Goal: Task Accomplishment & Management: Manage account settings

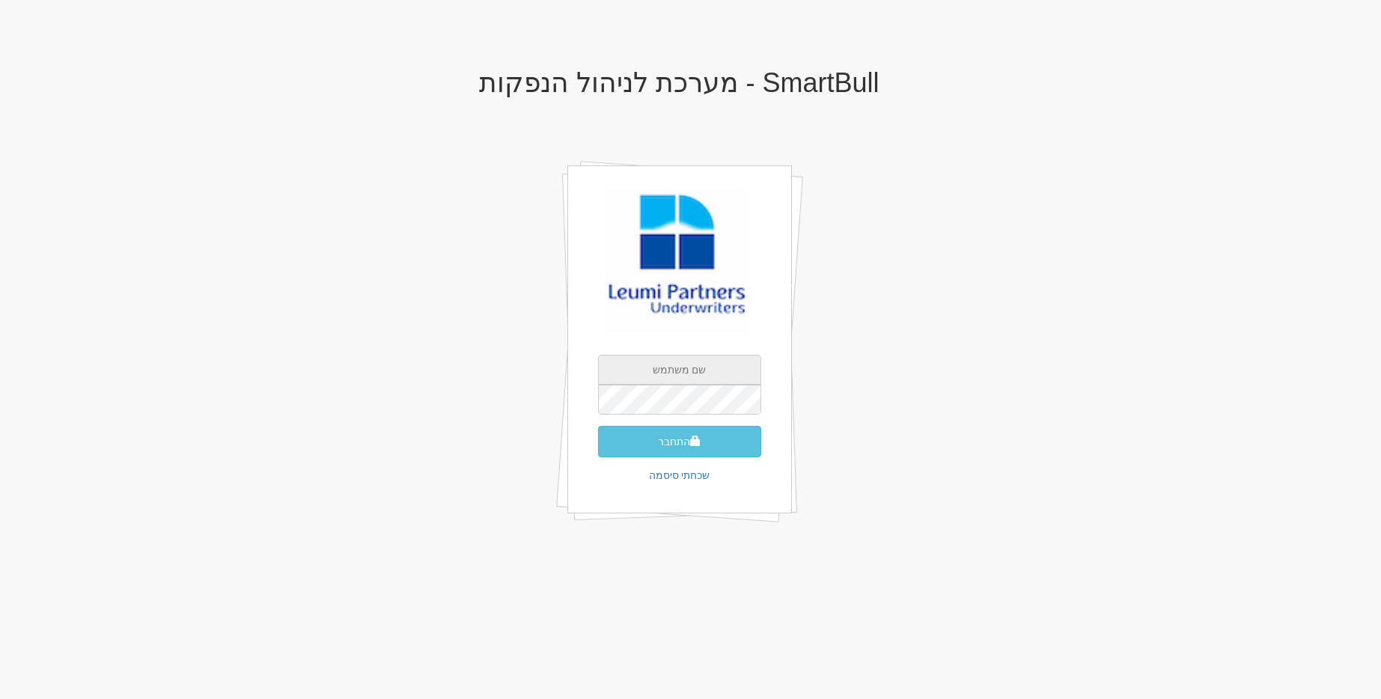
click at [684, 377] on input "text" at bounding box center [679, 370] width 163 height 30
type input "[EMAIL_ADDRESS][DOMAIN_NAME]"
click at [598, 426] on button "התחבר" at bounding box center [679, 441] width 163 height 31
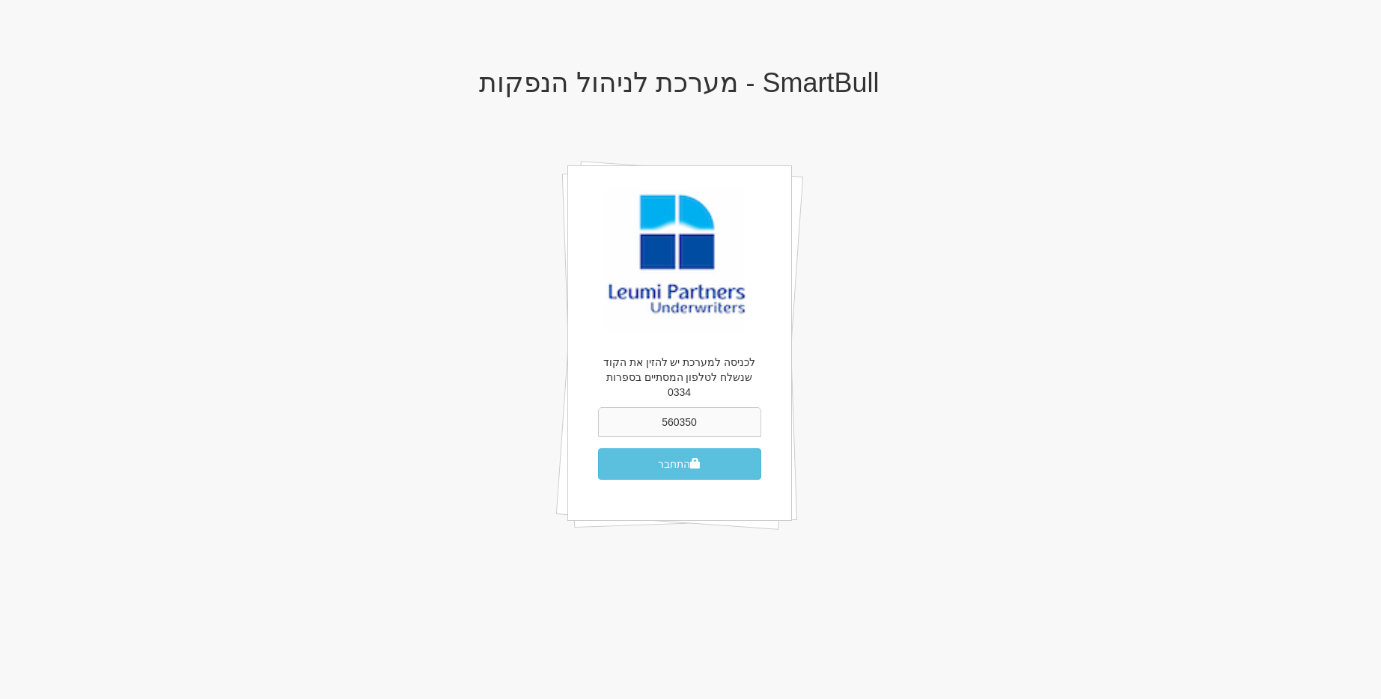
type input "560350"
click at [598, 448] on button "התחבר" at bounding box center [679, 463] width 163 height 31
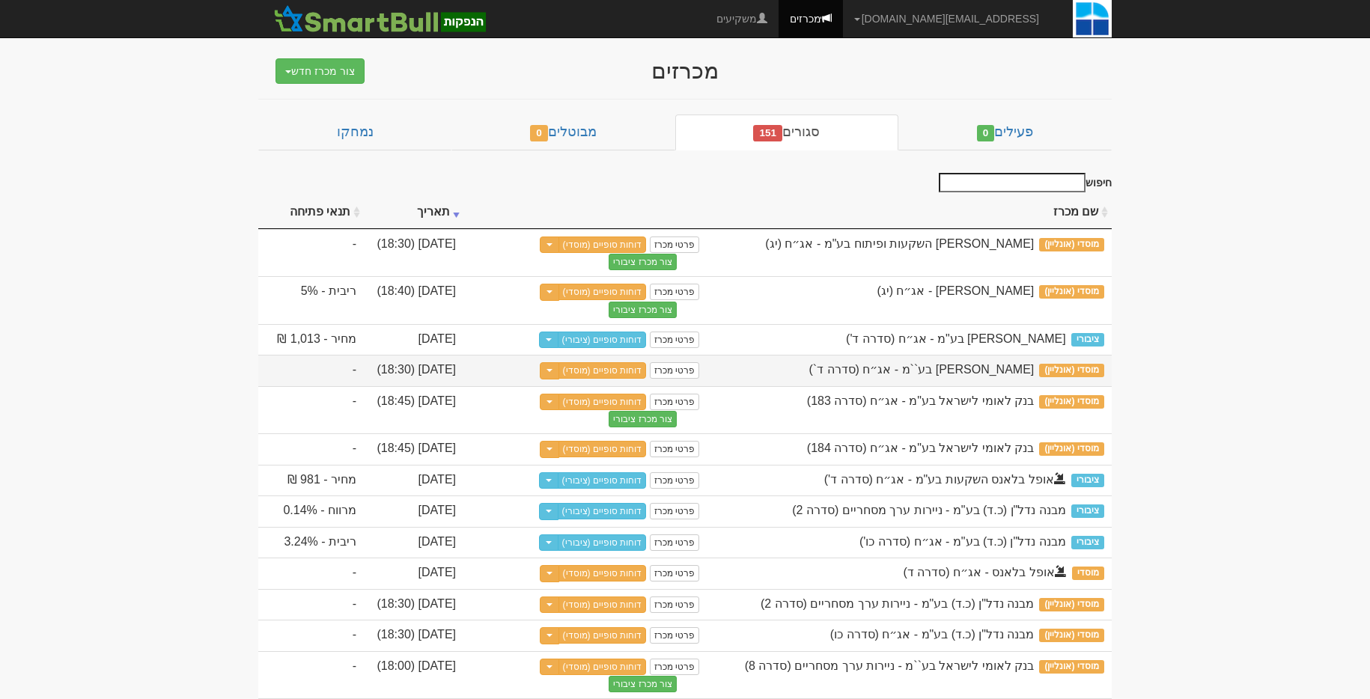
scroll to position [29, 0]
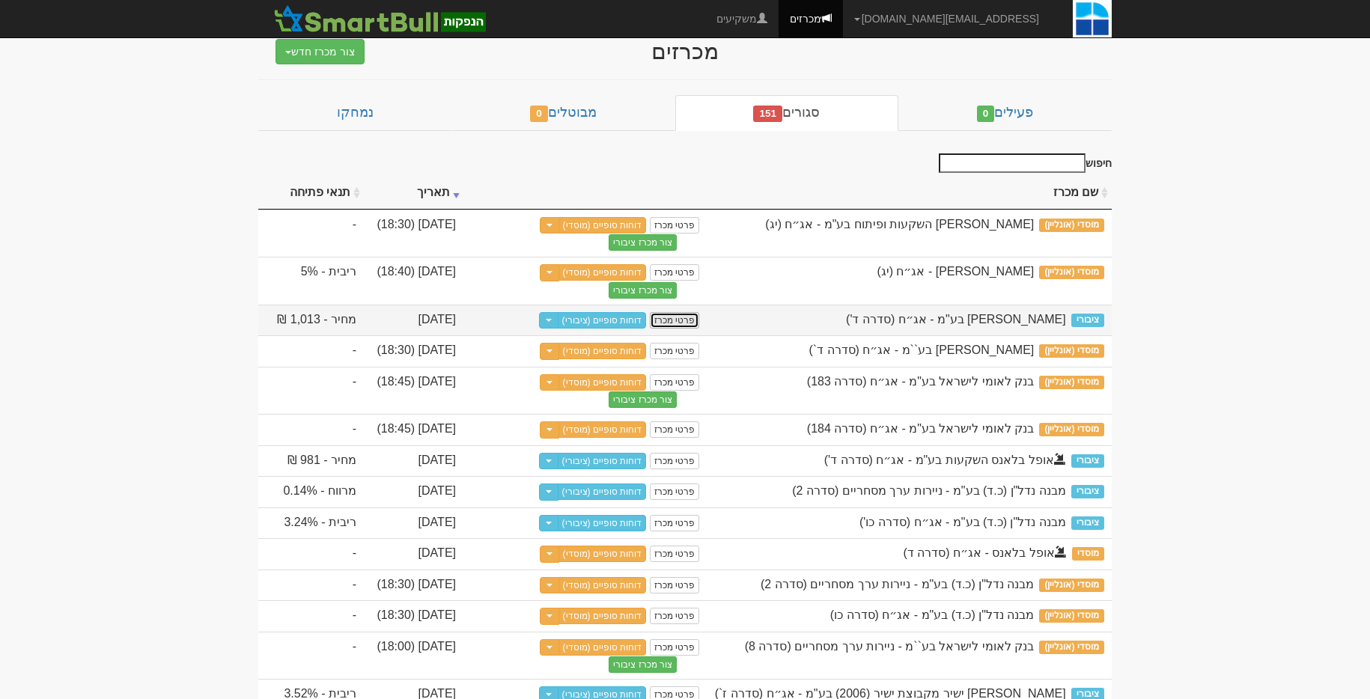
click at [662, 322] on link "פרטי מכרז" at bounding box center [674, 320] width 49 height 16
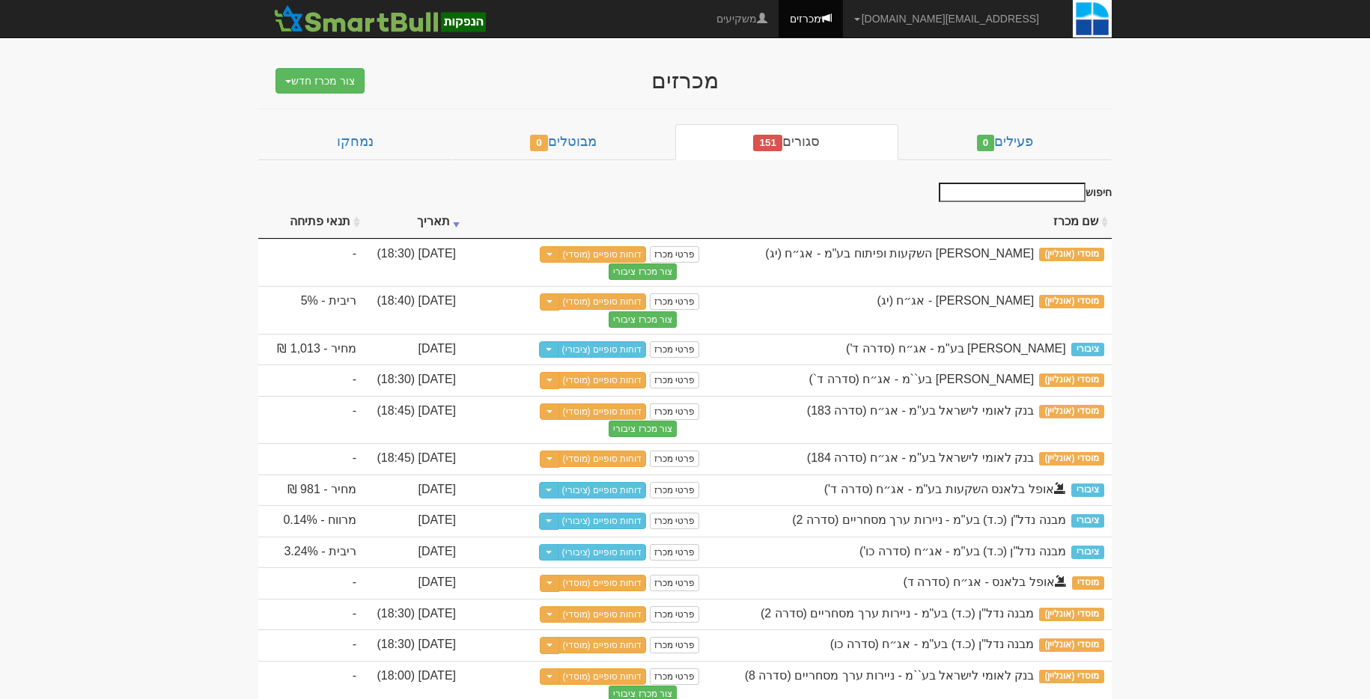
scroll to position [29, 0]
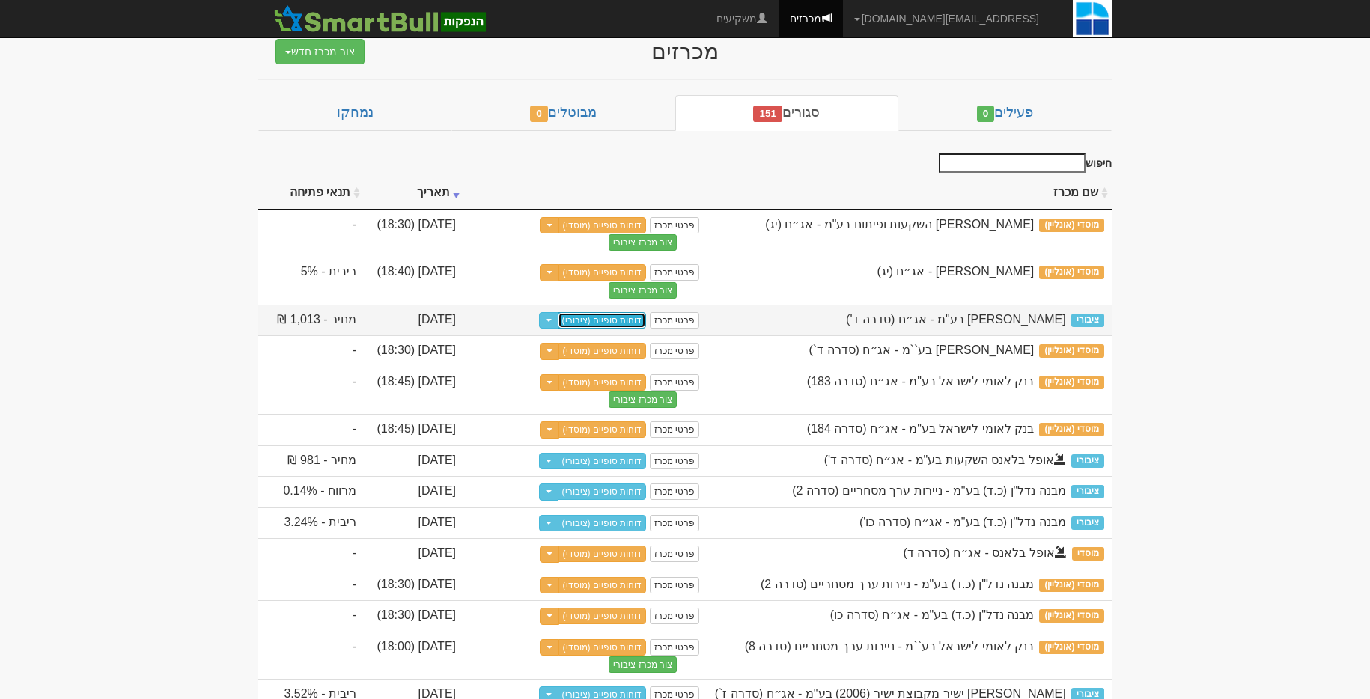
click at [605, 320] on link "דוחות סופיים (ציבורי)" at bounding box center [602, 320] width 89 height 16
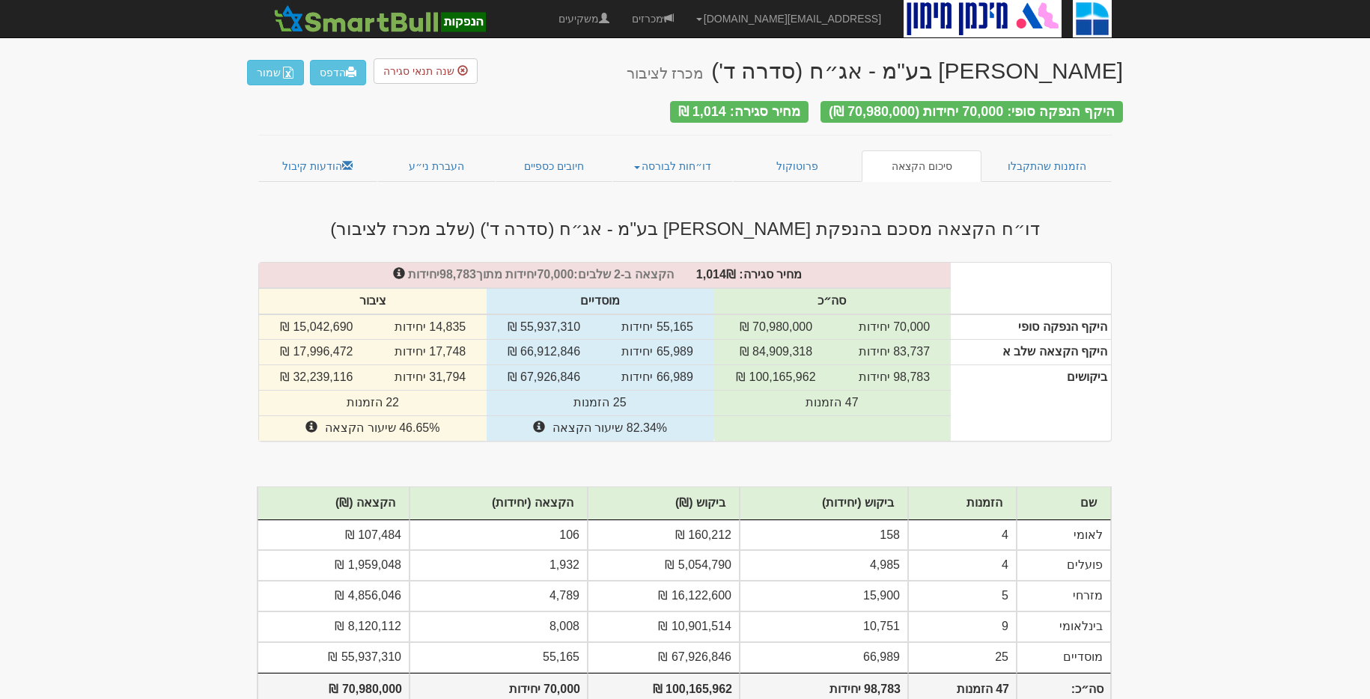
scroll to position [19, 0]
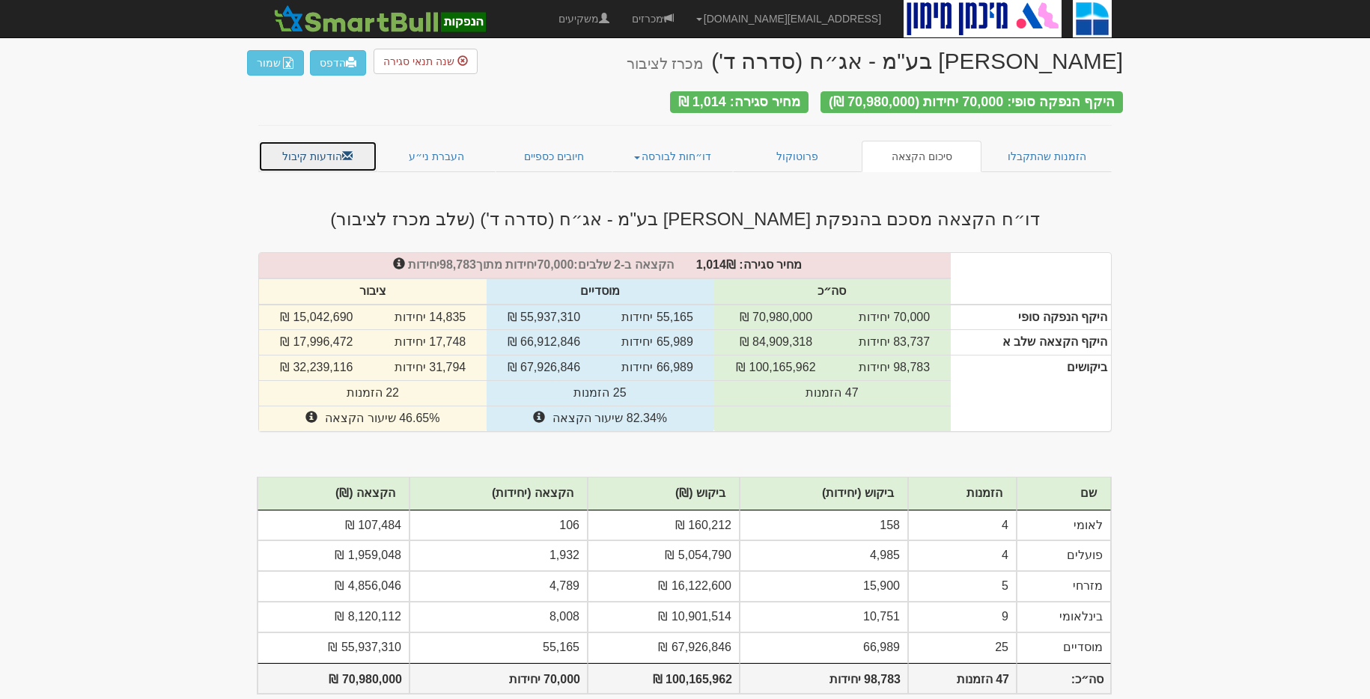
click at [299, 153] on link "הודעות קיבול" at bounding box center [317, 156] width 119 height 31
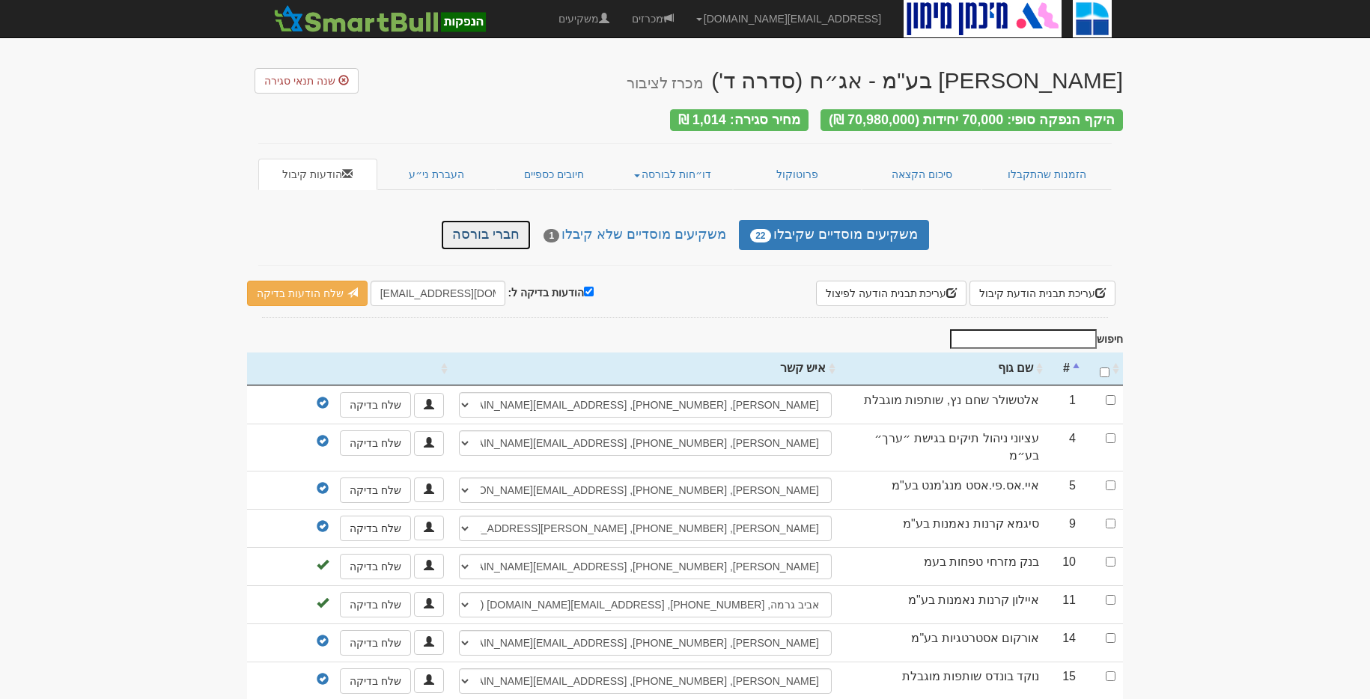
click at [479, 220] on link "חברי בורסה" at bounding box center [486, 235] width 90 height 30
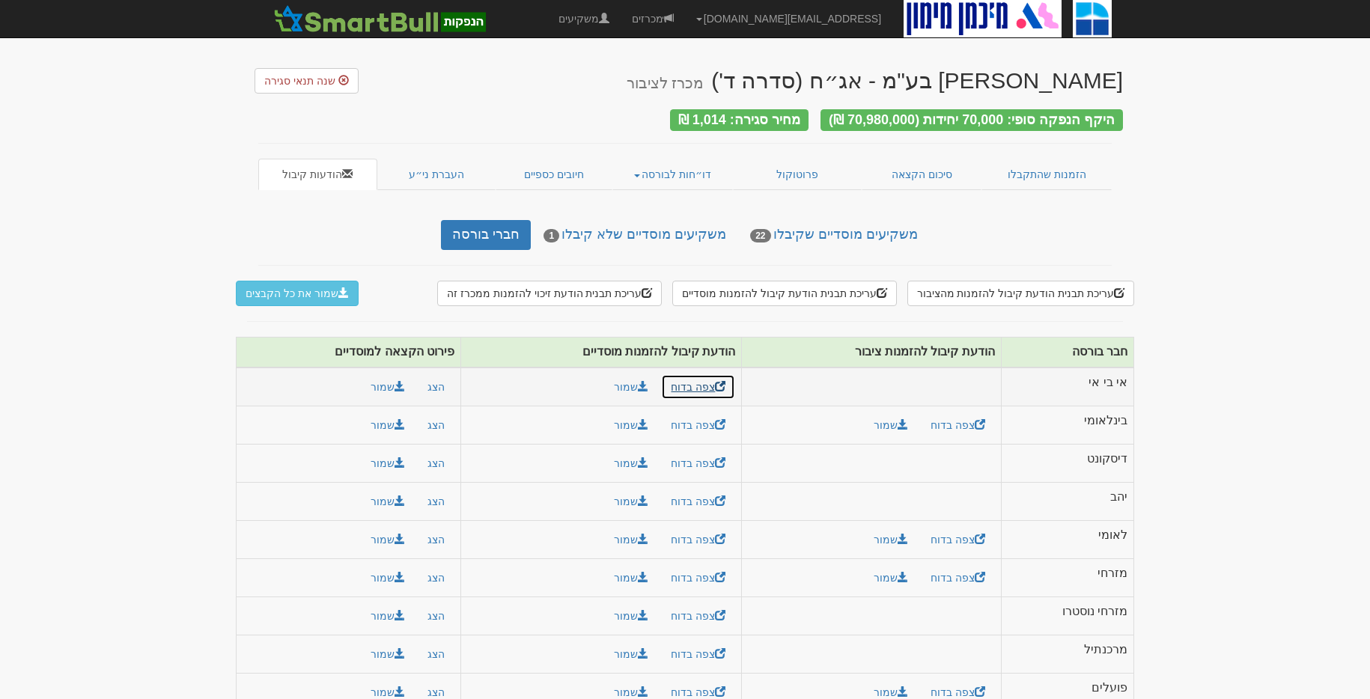
click at [710, 376] on link "צפה בדוח" at bounding box center [698, 386] width 74 height 25
click at [441, 384] on button "הצג" at bounding box center [436, 386] width 37 height 25
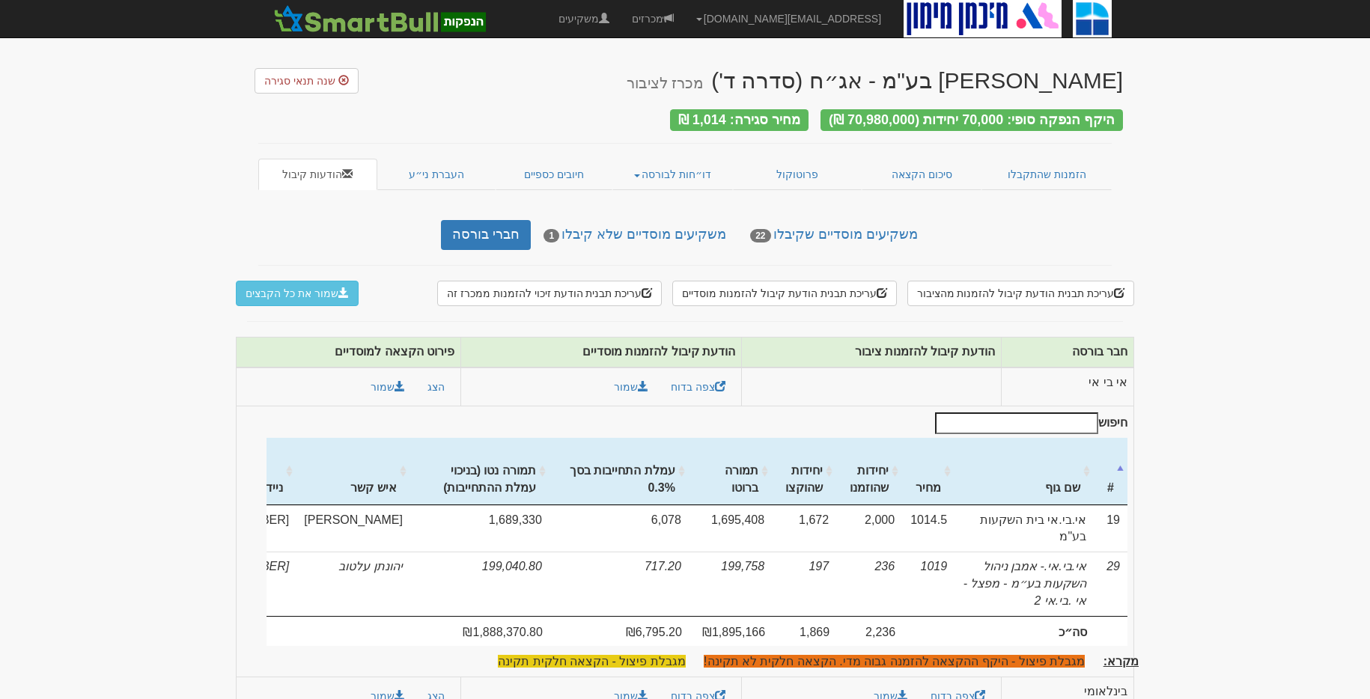
click at [926, 303] on div "עריכת תבנית הודעת קיבול להזמנות מהציבור עריכת תבנית הודעת קיבול להזמנות מוסדיים…" at bounding box center [685, 639] width 876 height 716
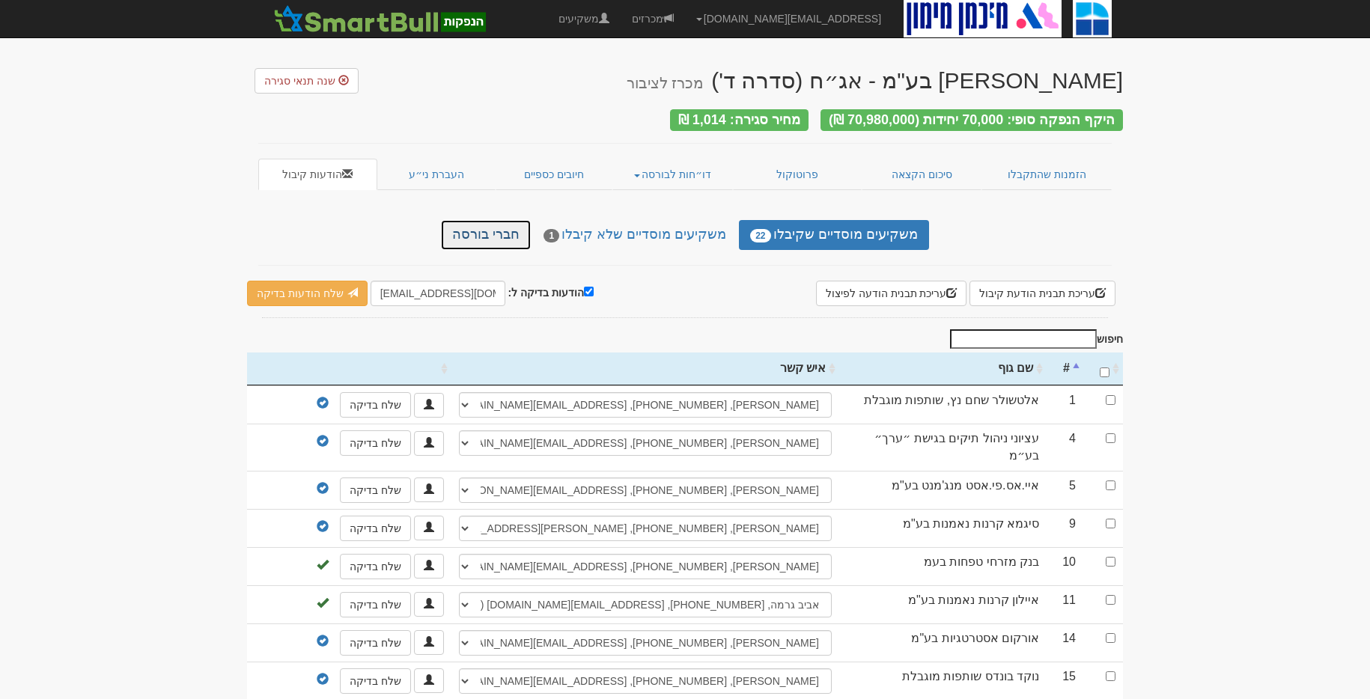
click at [504, 236] on link "חברי בורסה" at bounding box center [486, 235] width 90 height 30
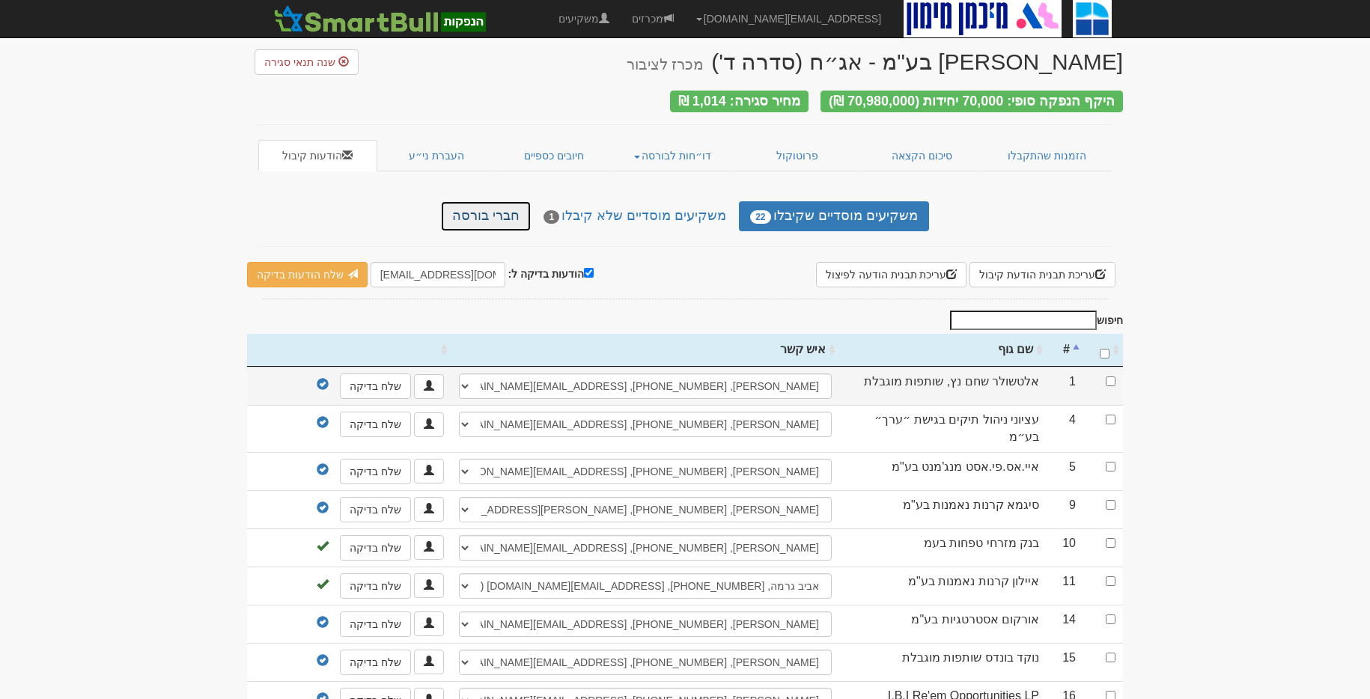
scroll to position [28, 0]
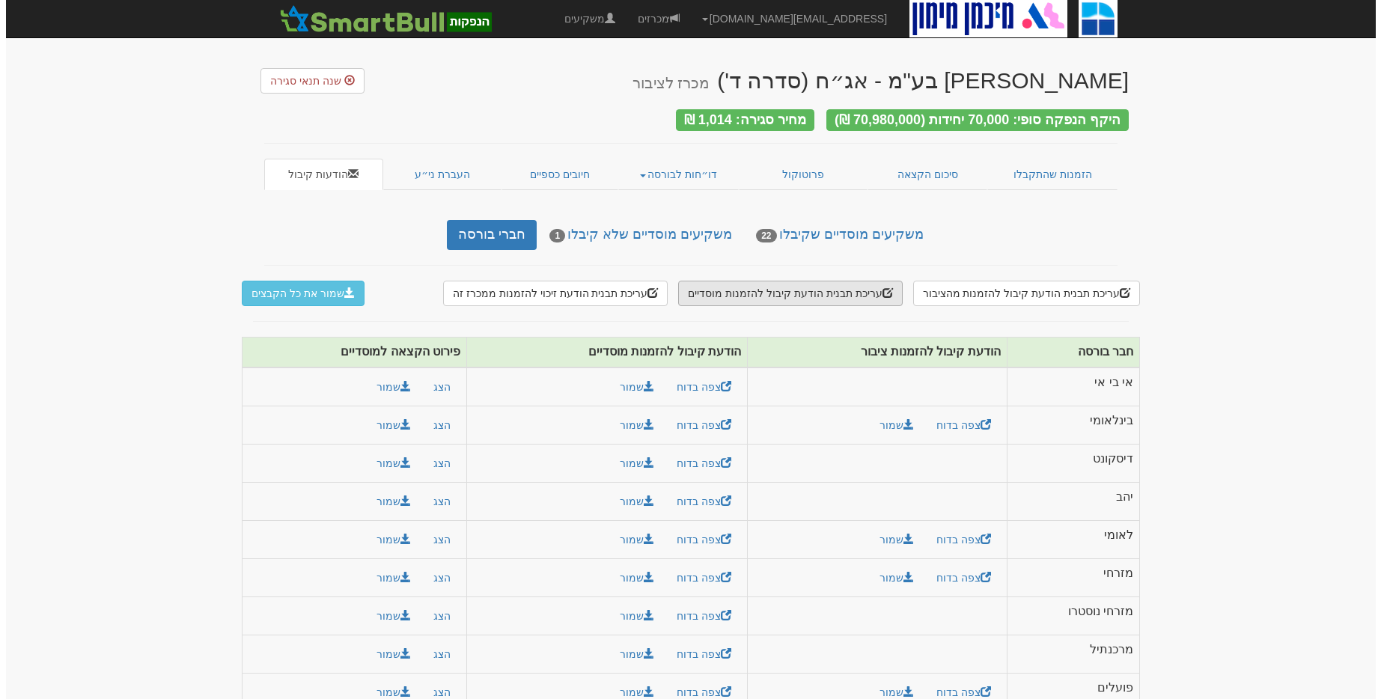
scroll to position [22, 0]
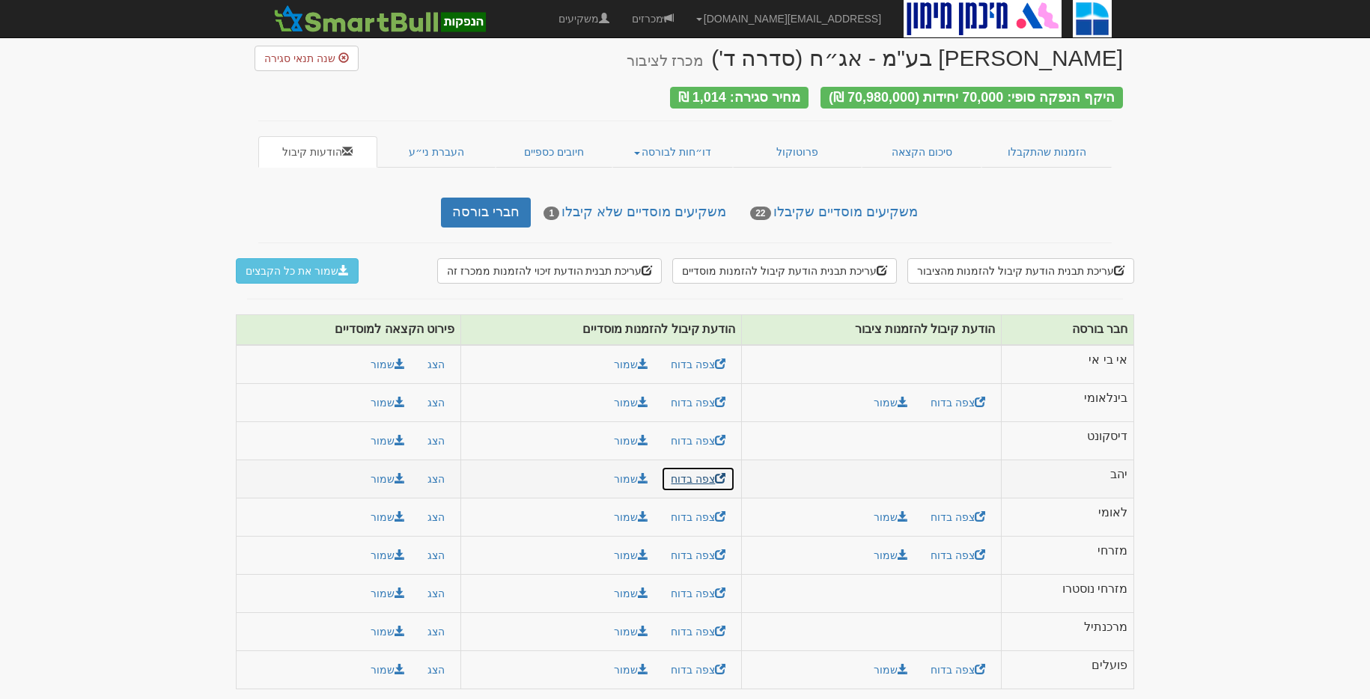
click at [689, 472] on link "צפה בדוח" at bounding box center [698, 478] width 74 height 25
click at [961, 513] on link "צפה בדוח" at bounding box center [958, 516] width 74 height 25
click at [712, 514] on link "צפה בדוח" at bounding box center [698, 516] width 74 height 25
click at [1064, 147] on link "הזמנות שהתקבלו" at bounding box center [1046, 151] width 130 height 31
click at [907, 143] on link "סיכום הקצאה" at bounding box center [922, 151] width 121 height 31
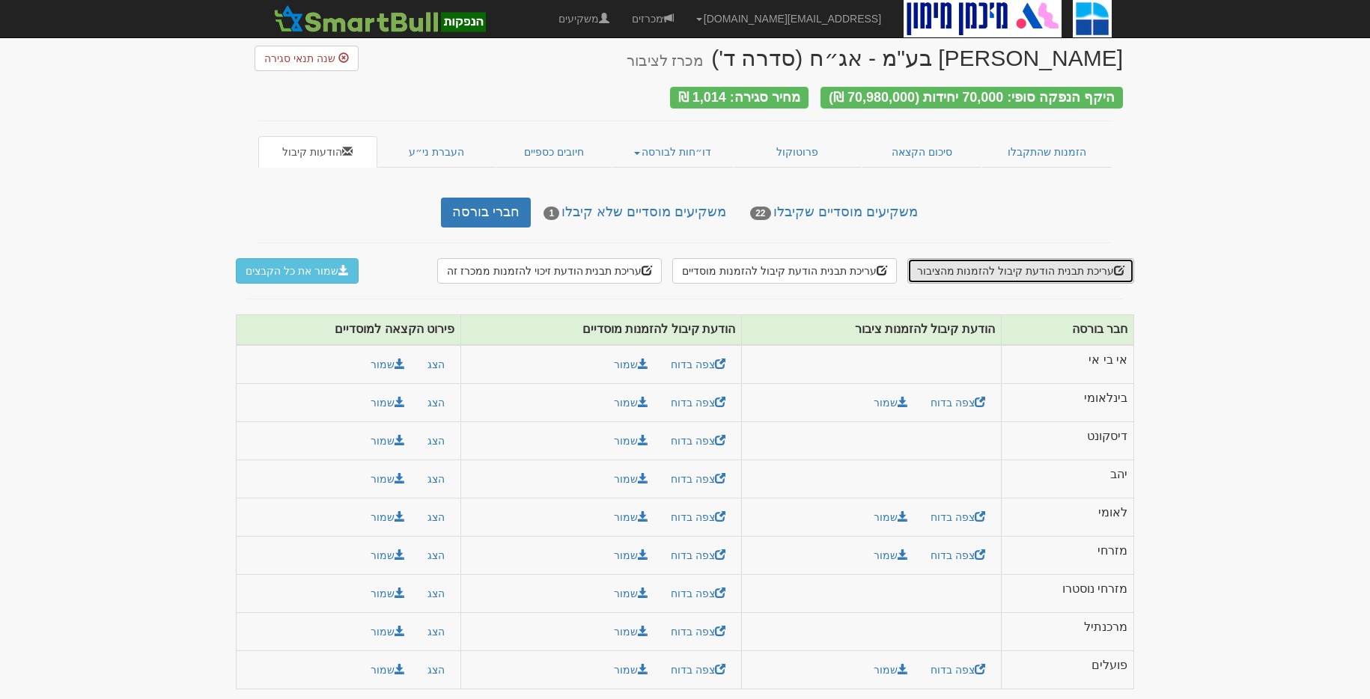
click at [1073, 273] on button "עריכת תבנית הודעת קיבול להזמנות מהציבור" at bounding box center [1020, 270] width 227 height 25
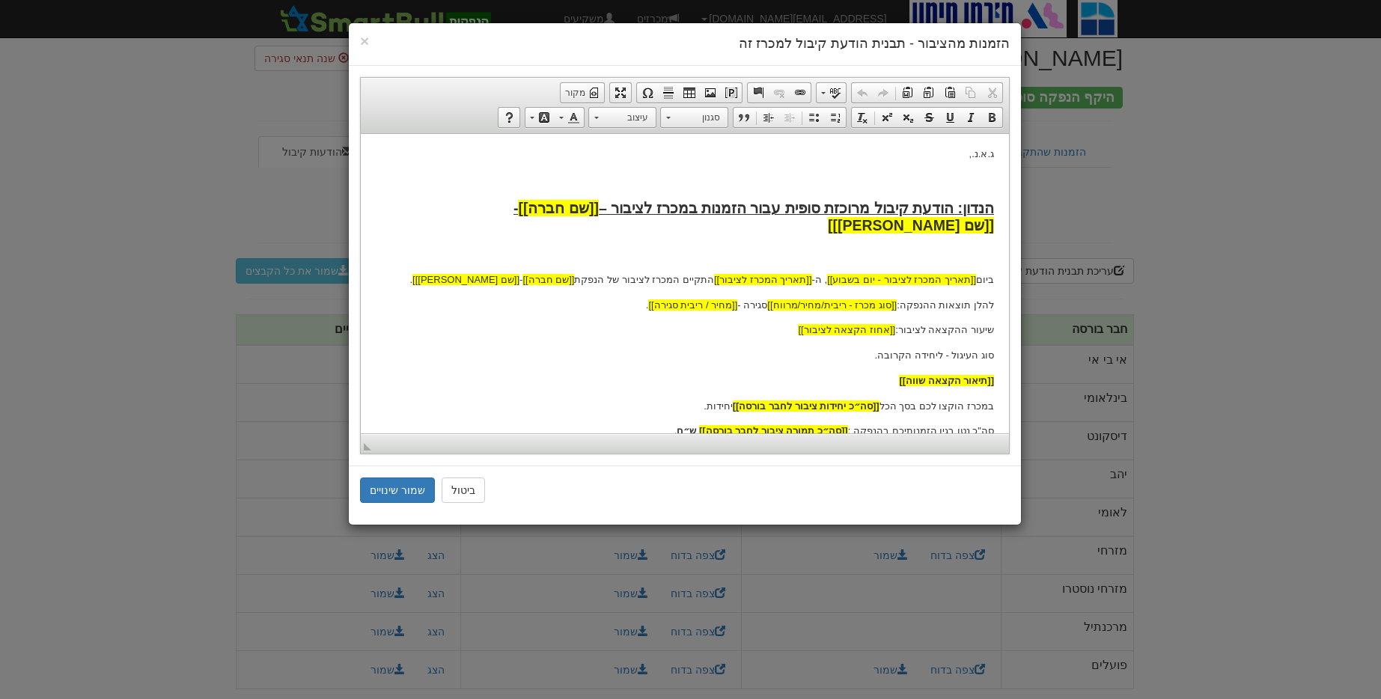
scroll to position [178, 0]
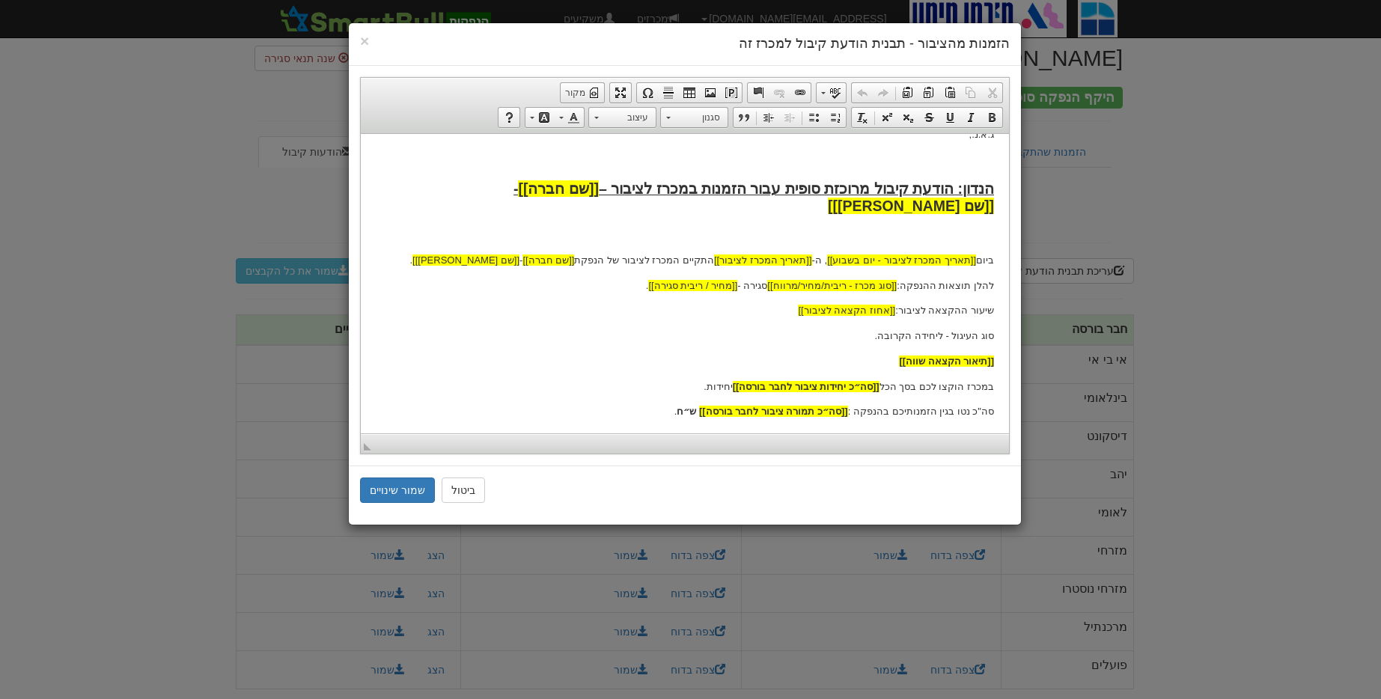
click at [764, 302] on p "שיעור ההקצאה לציבור: [[אחוז הקצאה לציבור]]" at bounding box center [685, 310] width 618 height 16
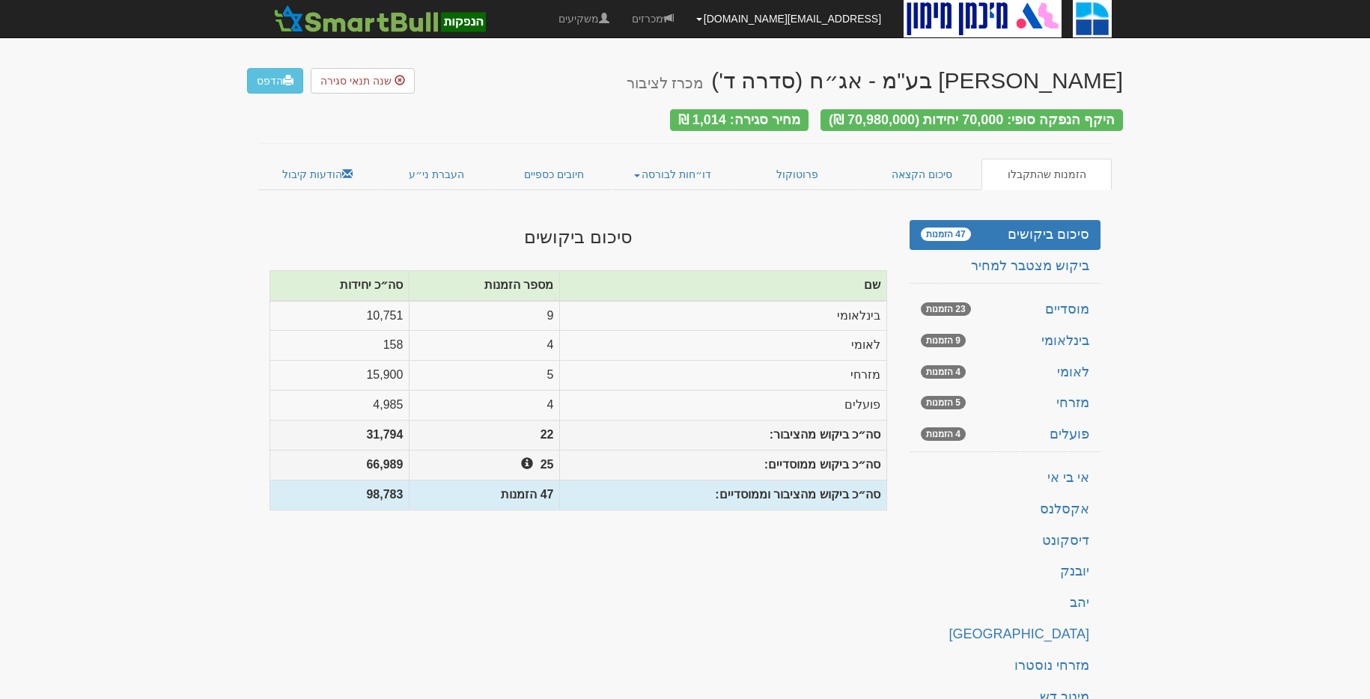
click at [818, 22] on link "[EMAIL_ADDRESS][DOMAIN_NAME]" at bounding box center [788, 18] width 207 height 37
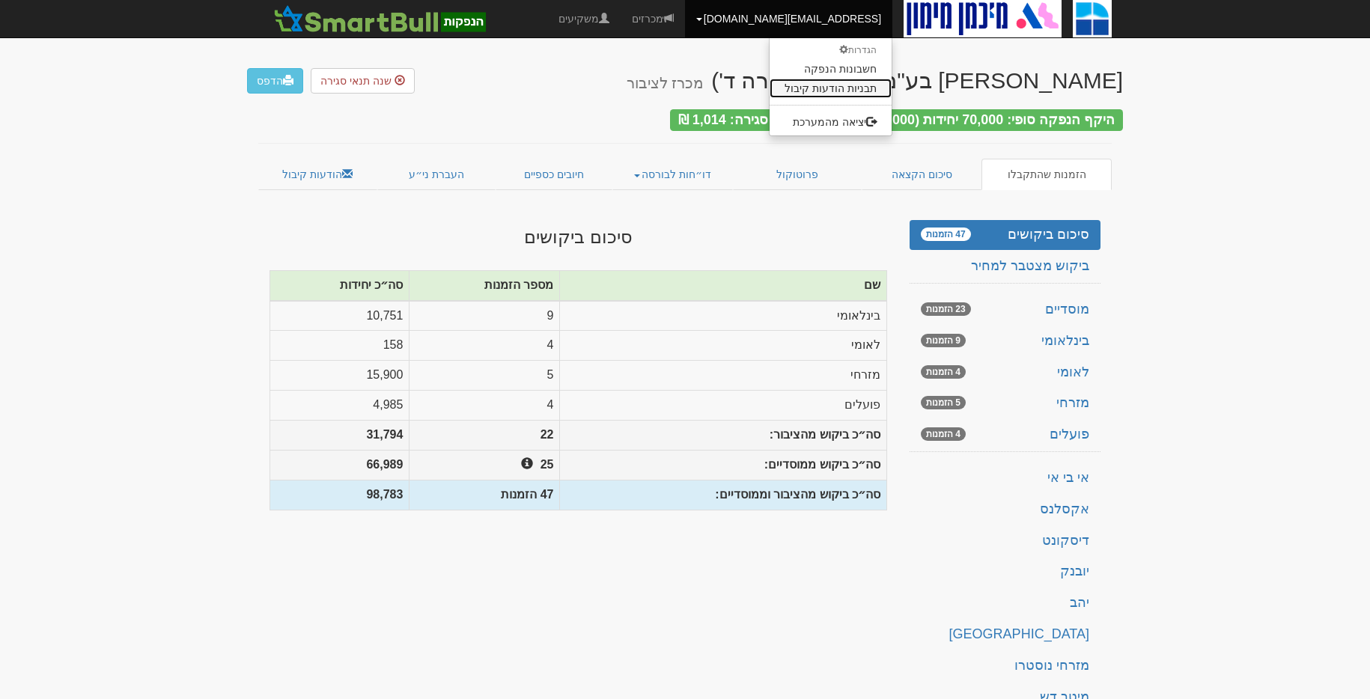
click at [840, 86] on link "תבניות הודעות קיבול" at bounding box center [830, 88] width 122 height 19
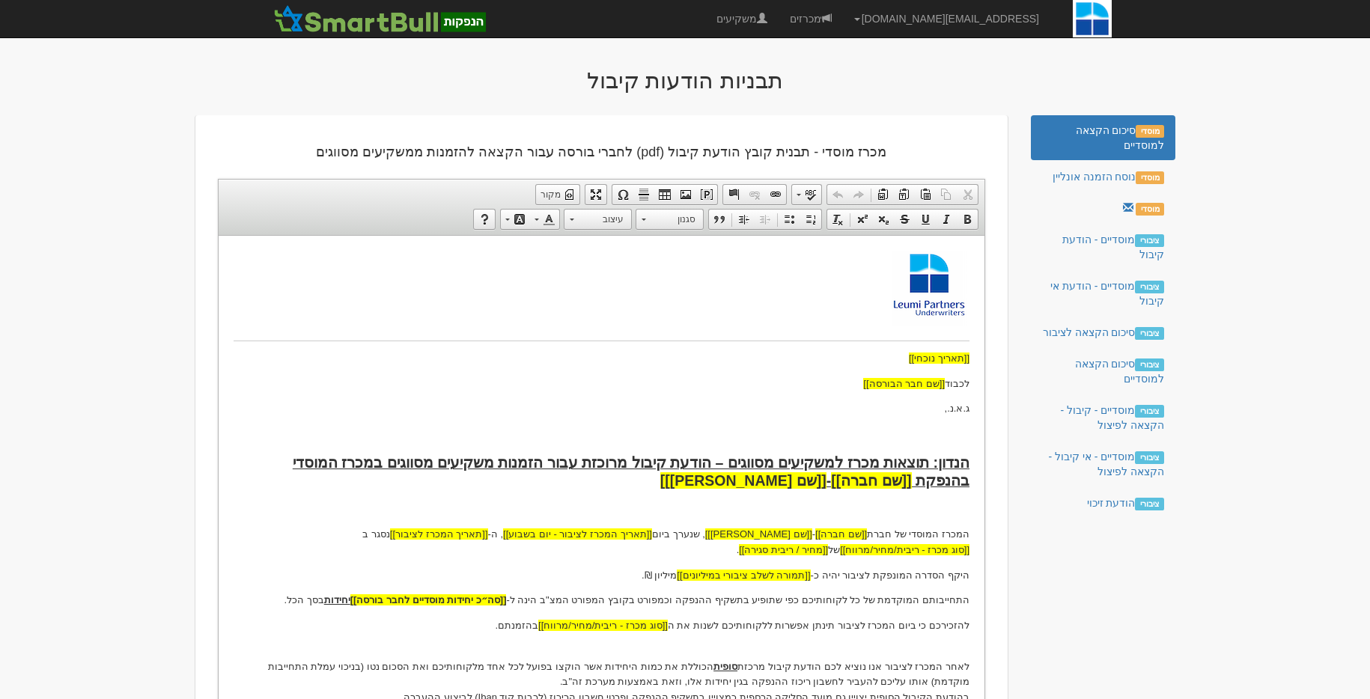
scroll to position [49, 0]
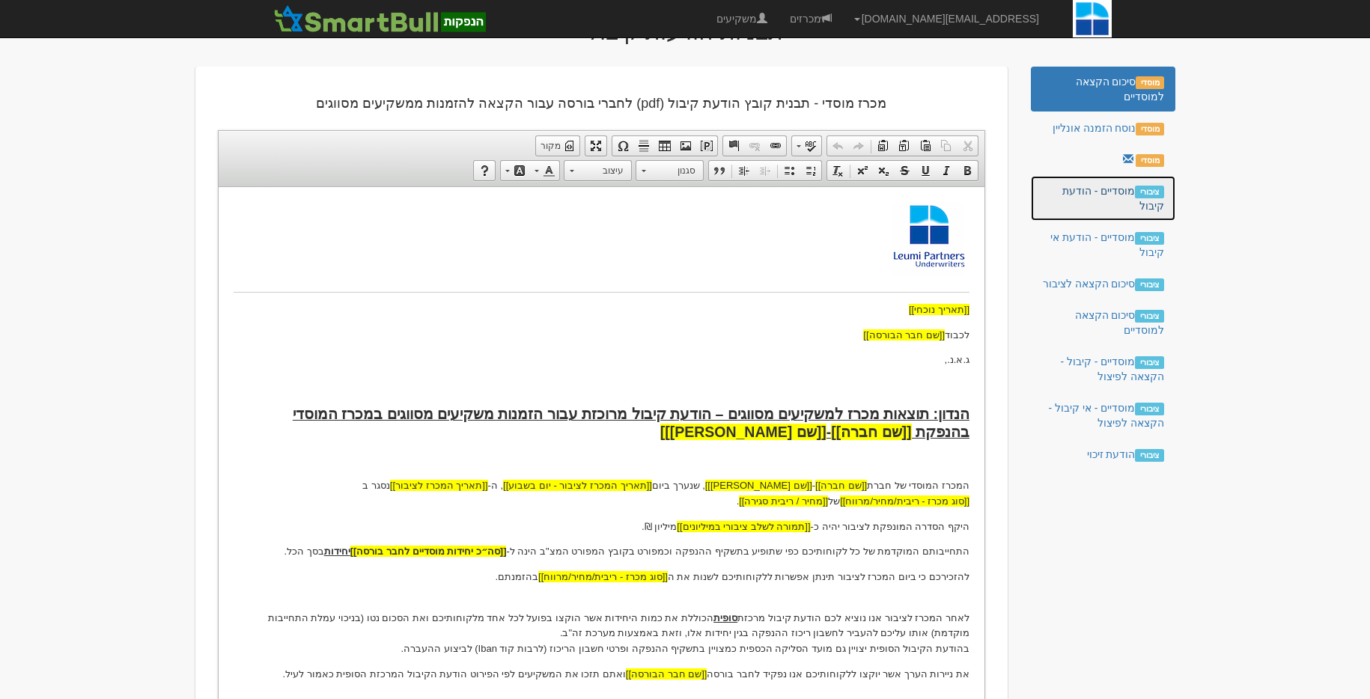
click at [1127, 209] on link "ציבורי מוסדיים - הודעת קיבול" at bounding box center [1103, 198] width 144 height 45
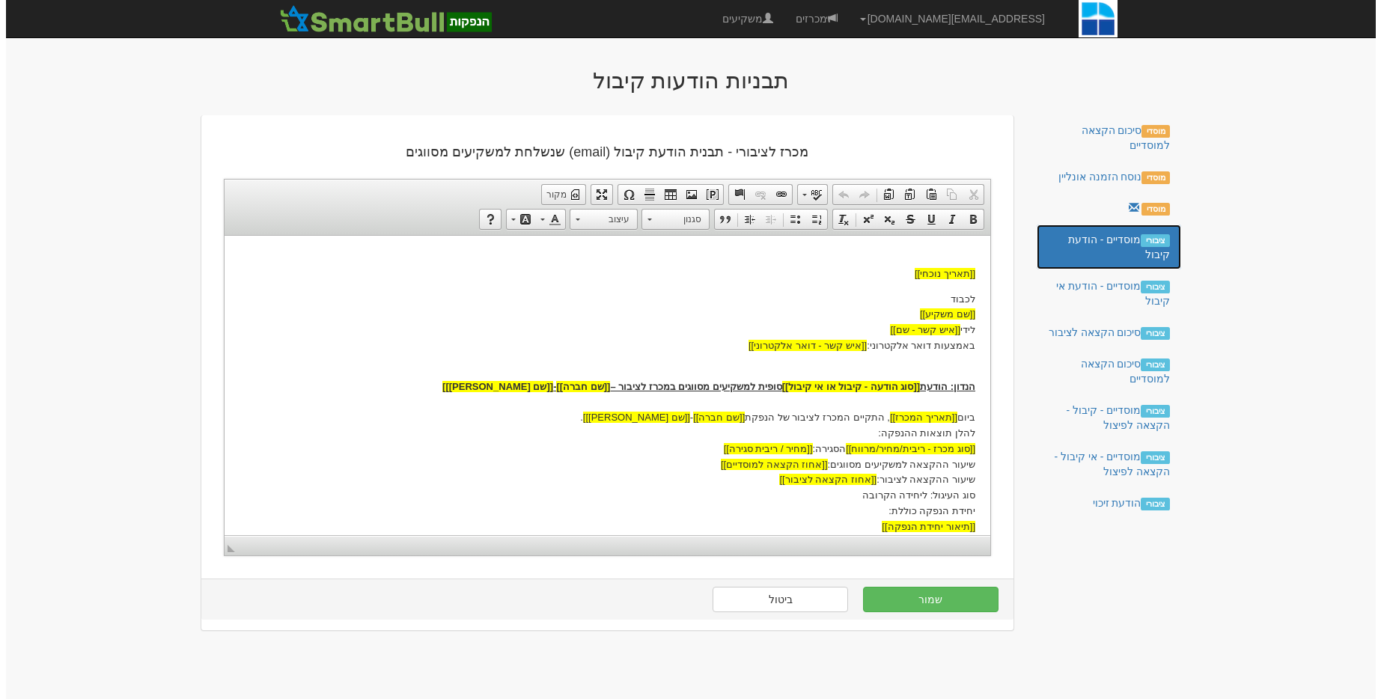
scroll to position [0, 0]
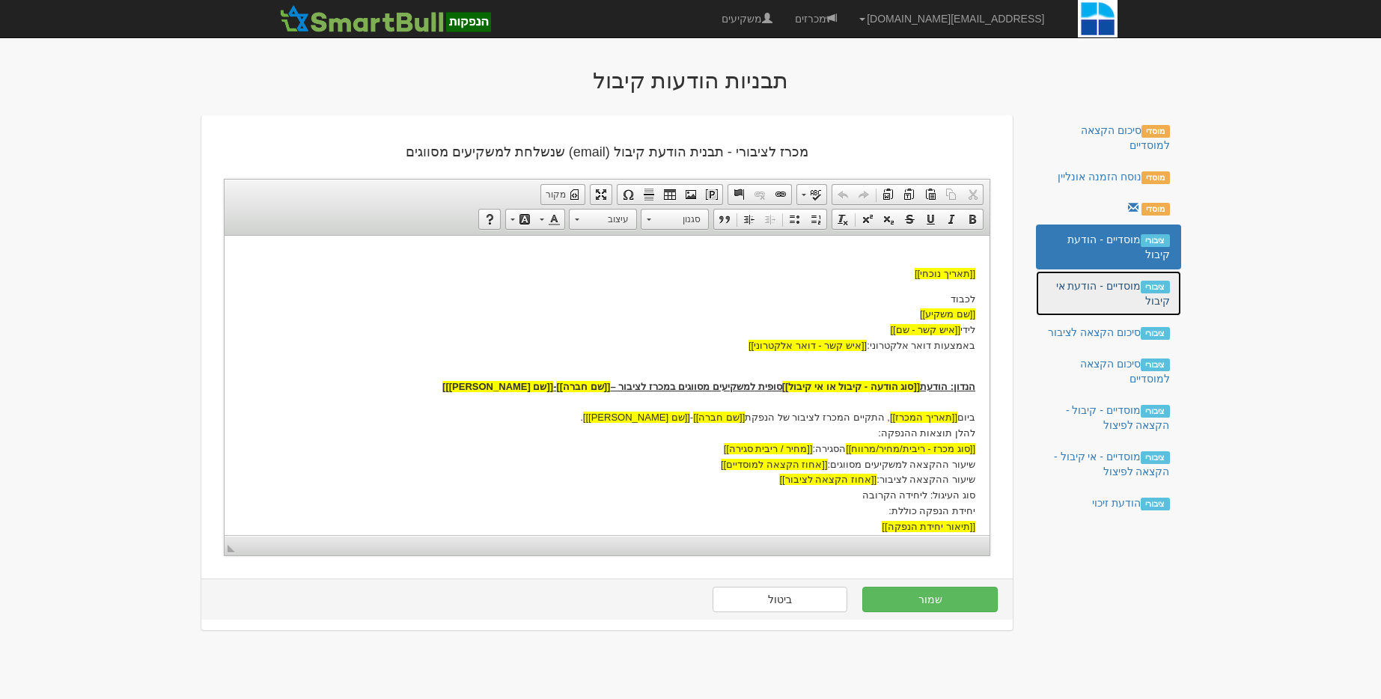
click at [1147, 275] on link "ציבורי מוסדיים - הודעת אי קיבול" at bounding box center [1108, 293] width 144 height 45
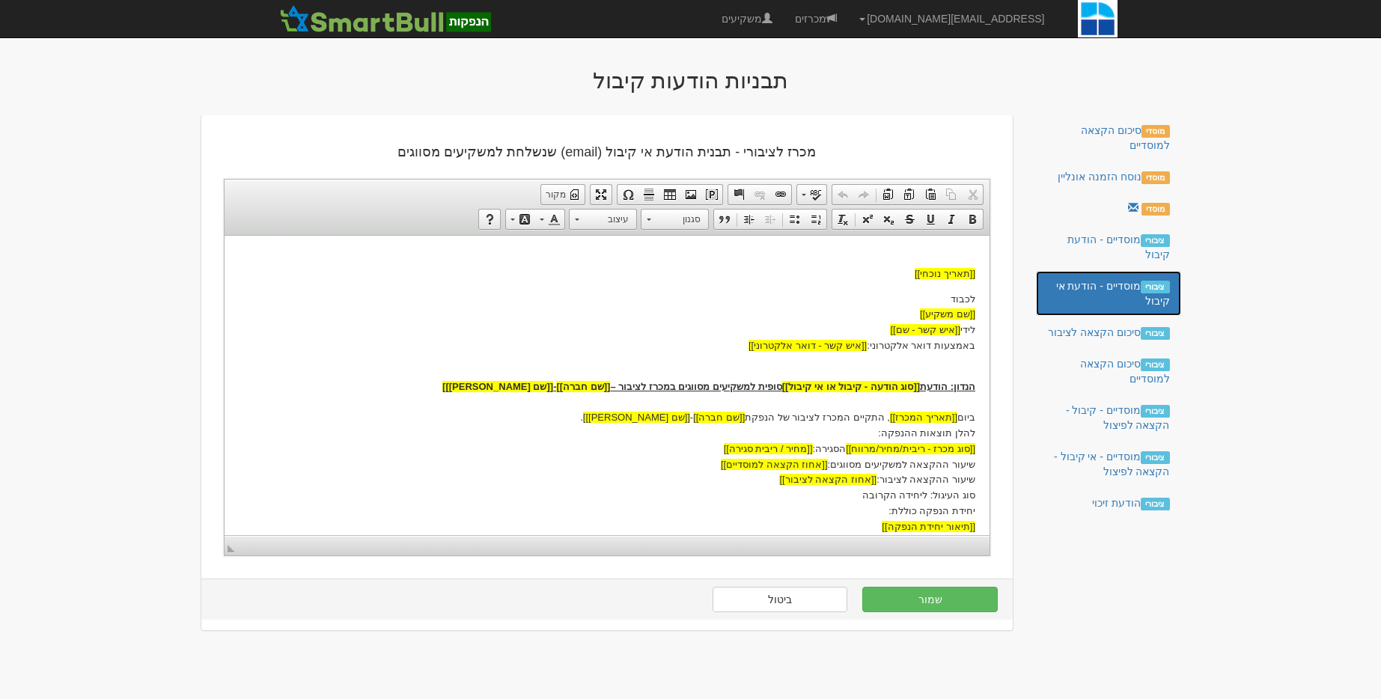
click at [1119, 311] on link "ציבורי מוסדיים - הודעת אי קיבול" at bounding box center [1108, 293] width 144 height 45
click at [1129, 324] on link "ציבורי סיכום הקצאה לציבור" at bounding box center [1108, 332] width 144 height 30
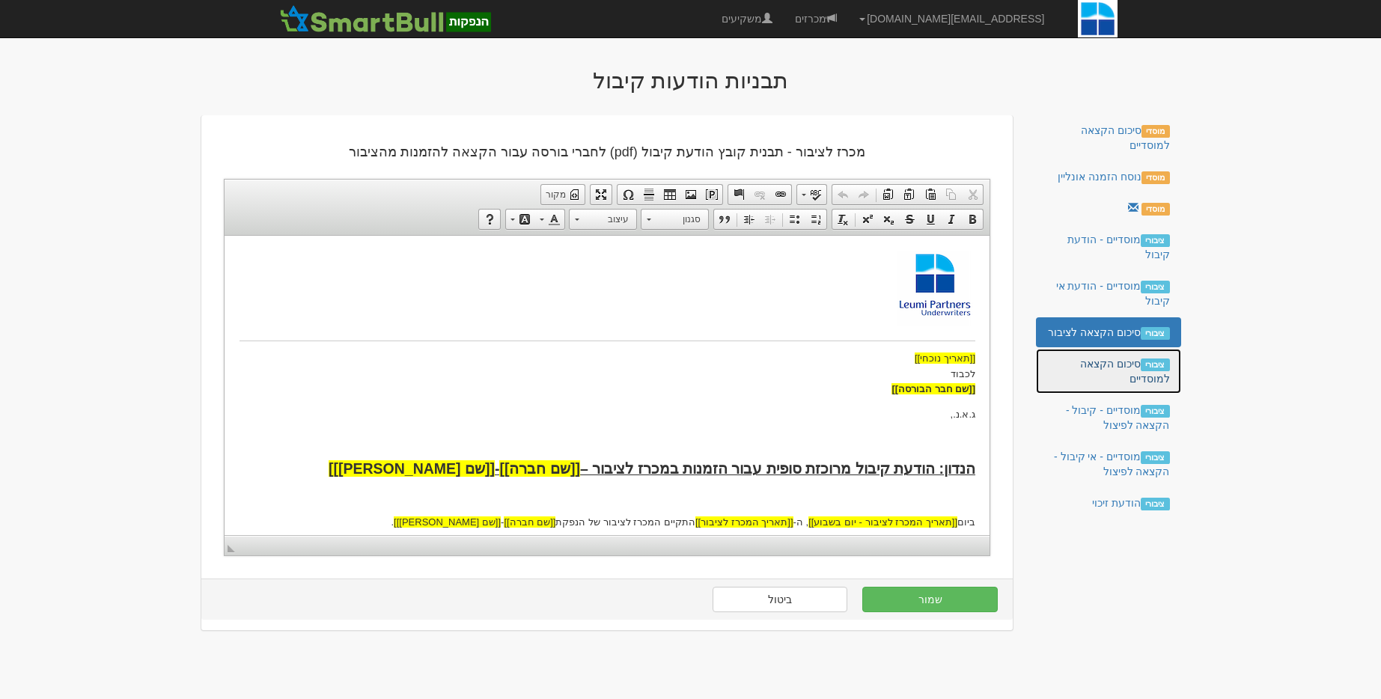
click at [1122, 364] on link "ציבורי סיכום הקצאה למוסדיים" at bounding box center [1108, 371] width 144 height 45
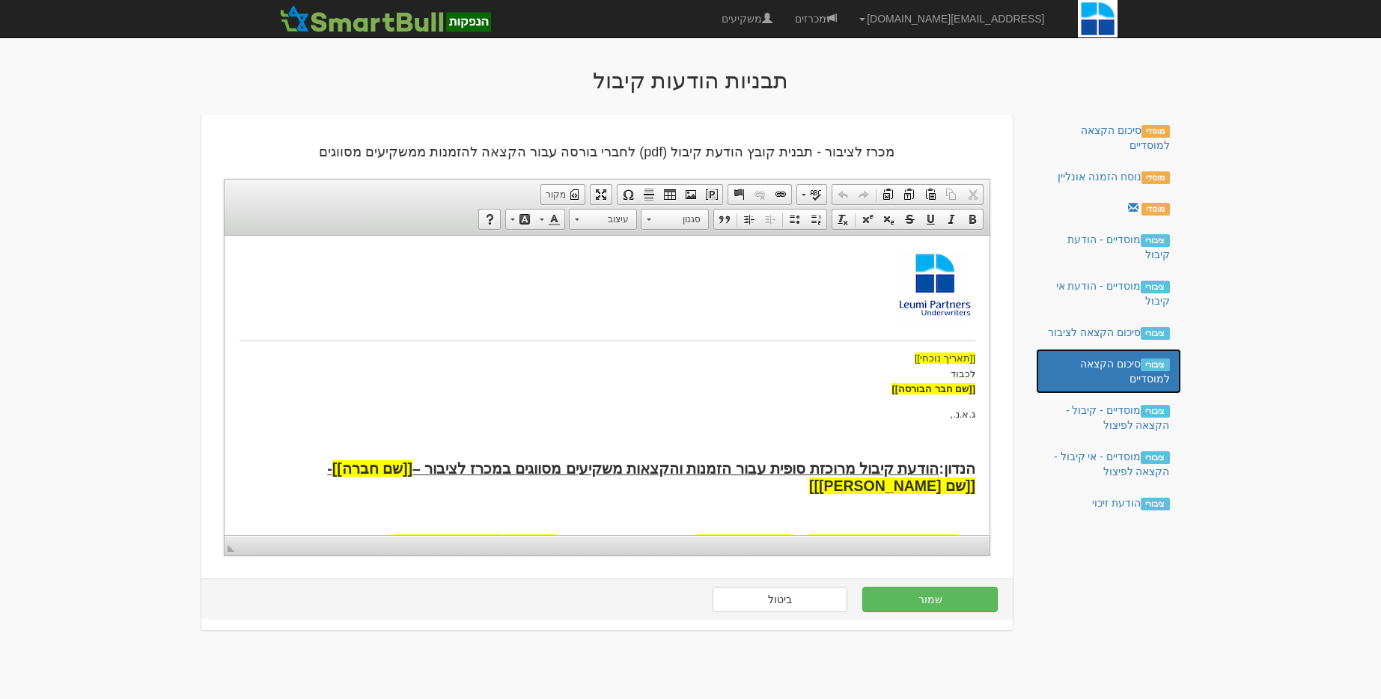
scroll to position [184, 0]
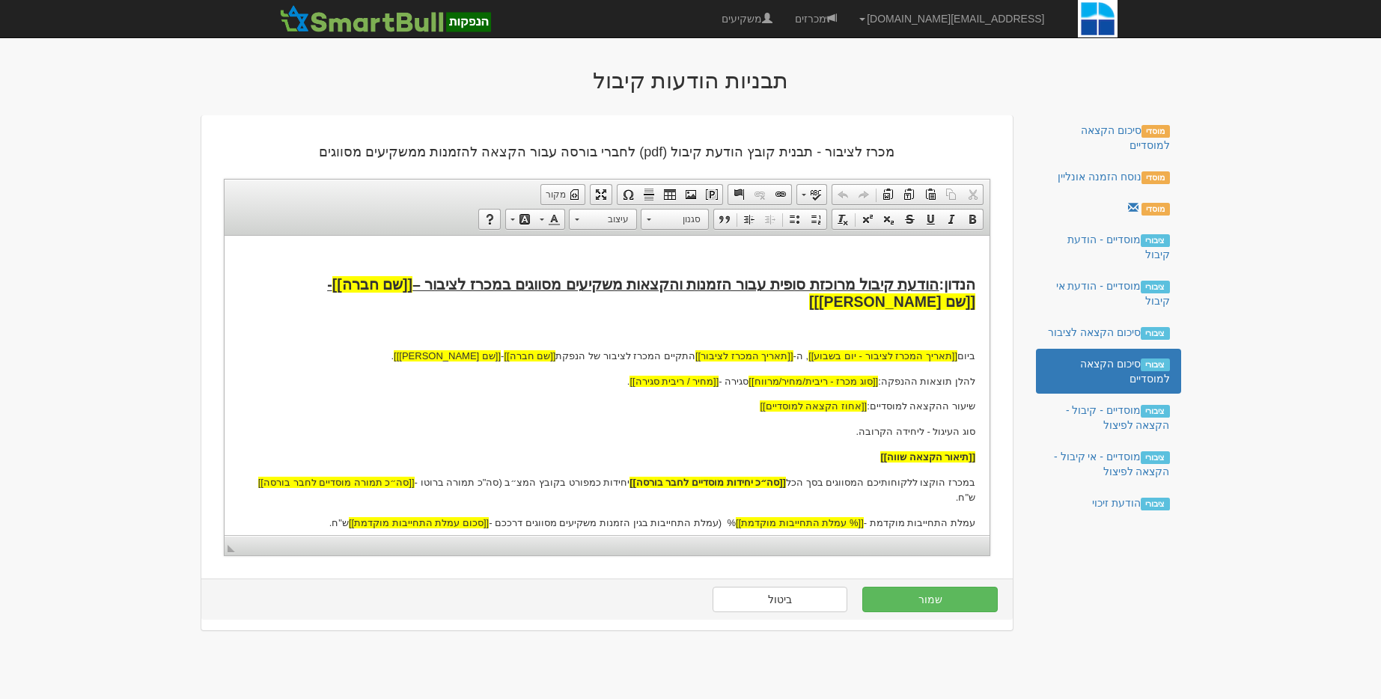
click at [760, 404] on p "שיעור ההקצאה למוסדיים: [[אחוז הקצאה למוסדיים]]" at bounding box center [607, 406] width 736 height 16
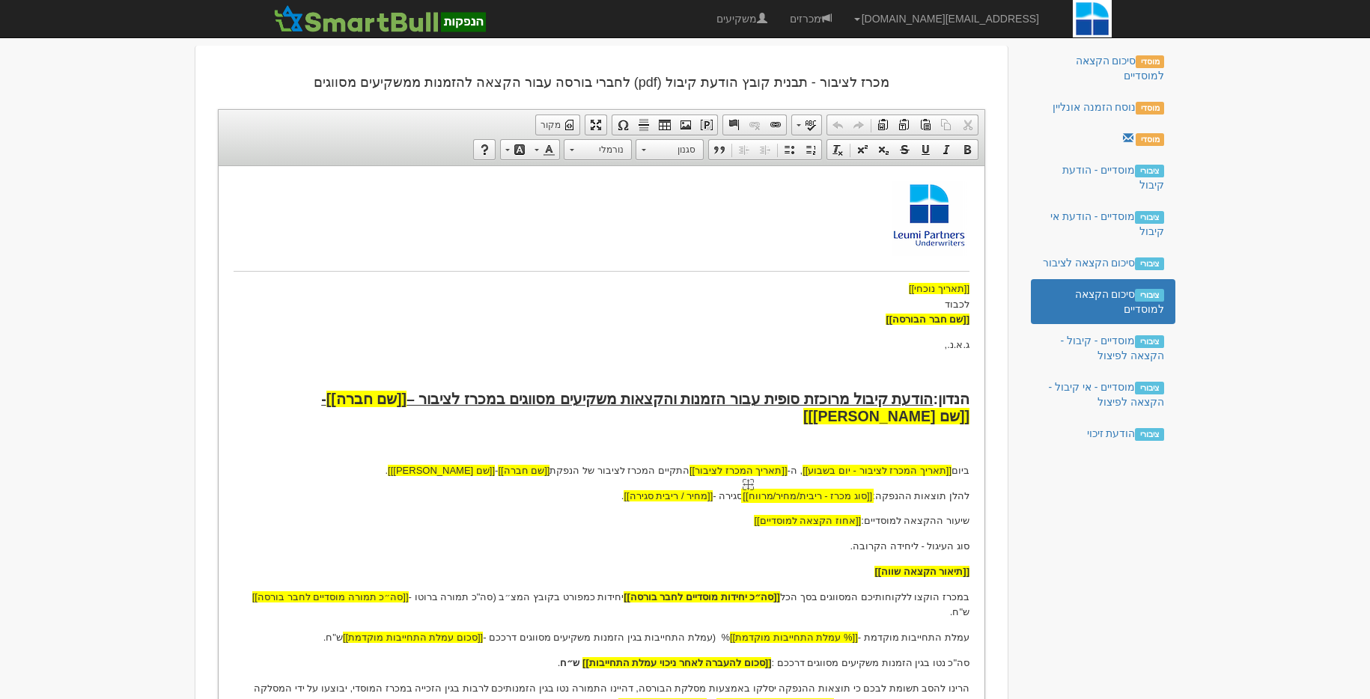
scroll to position [88, 0]
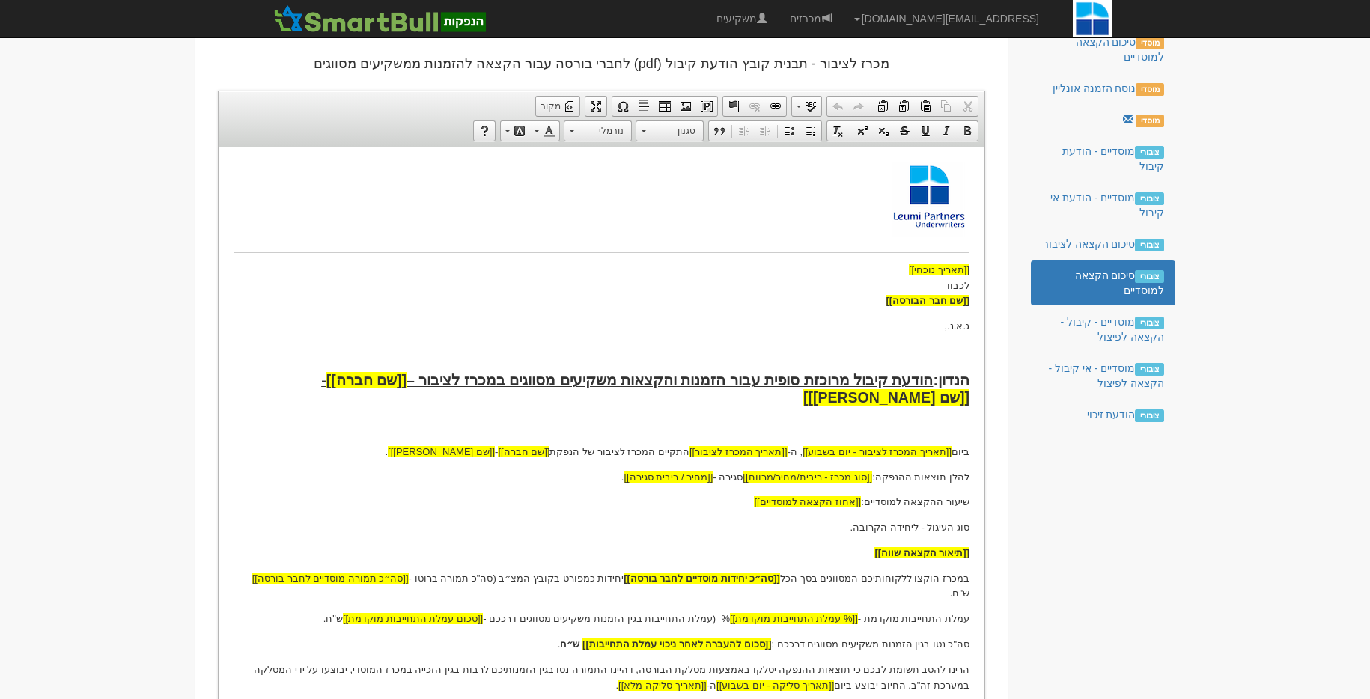
click at [764, 501] on p "שיעור ההקצאה למוסדיים: [[אחוז הקצאה למוסדיים]]" at bounding box center [602, 502] width 736 height 16
click at [1104, 243] on link "ציבורי סיכום הקצאה לציבור" at bounding box center [1103, 244] width 144 height 30
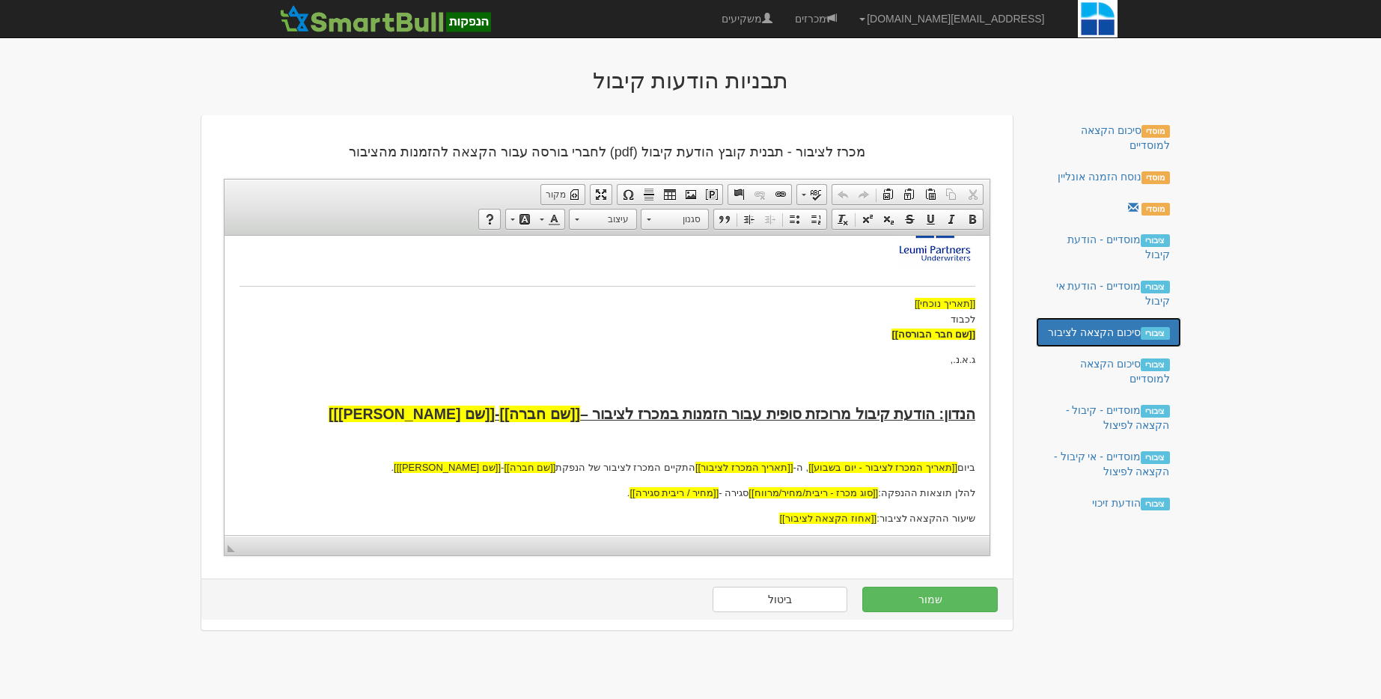
scroll to position [202, 0]
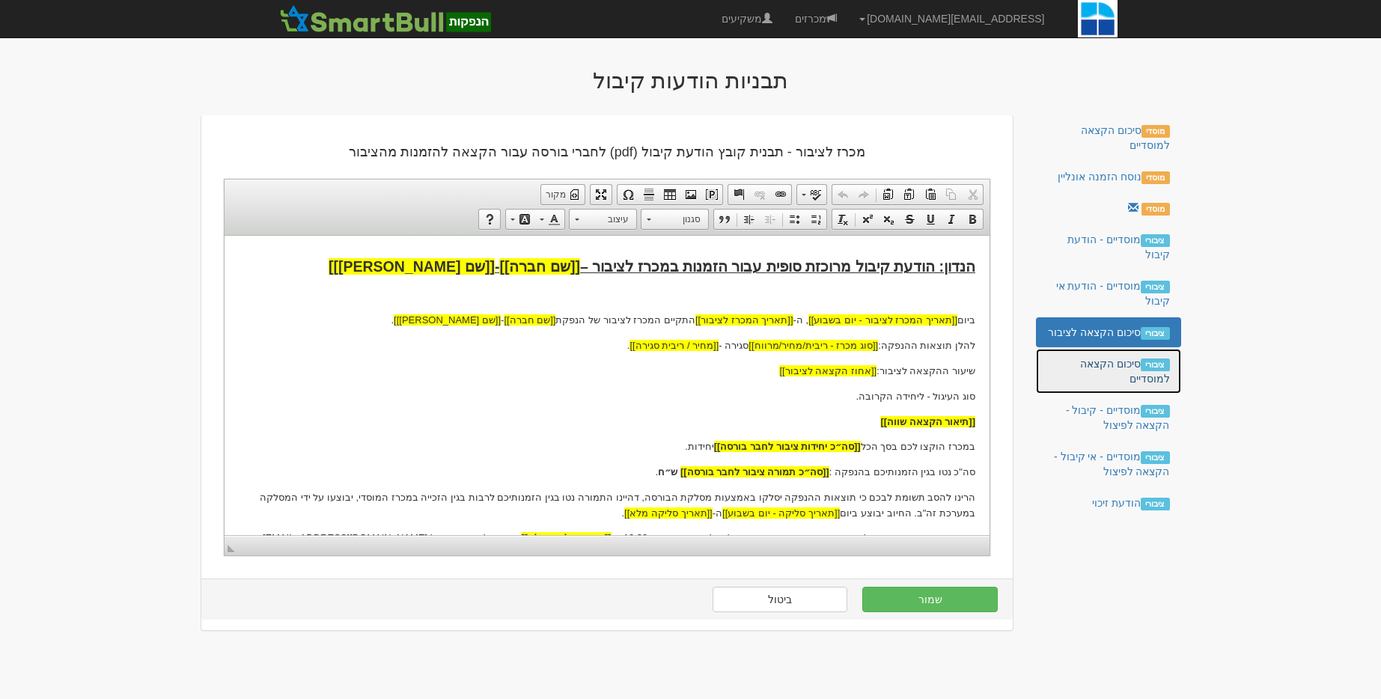
click at [1103, 378] on link "ציבורי סיכום הקצאה למוסדיים" at bounding box center [1108, 371] width 144 height 45
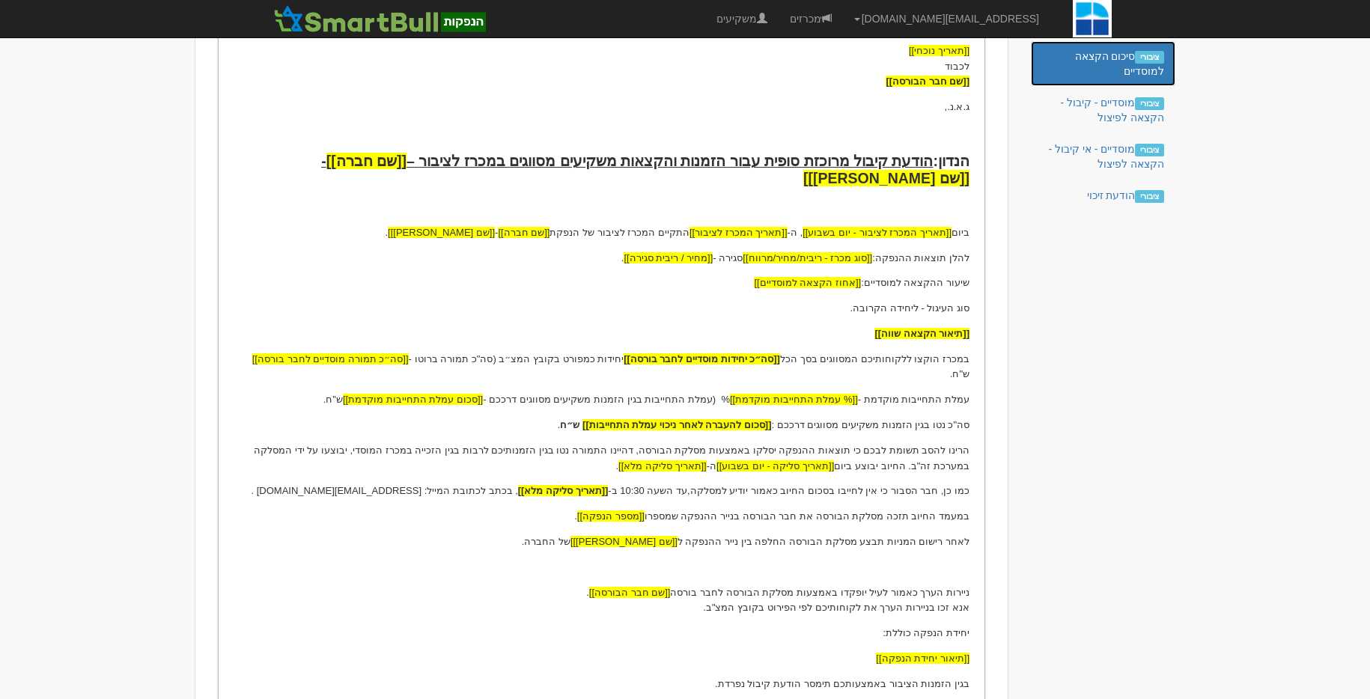
scroll to position [288, 0]
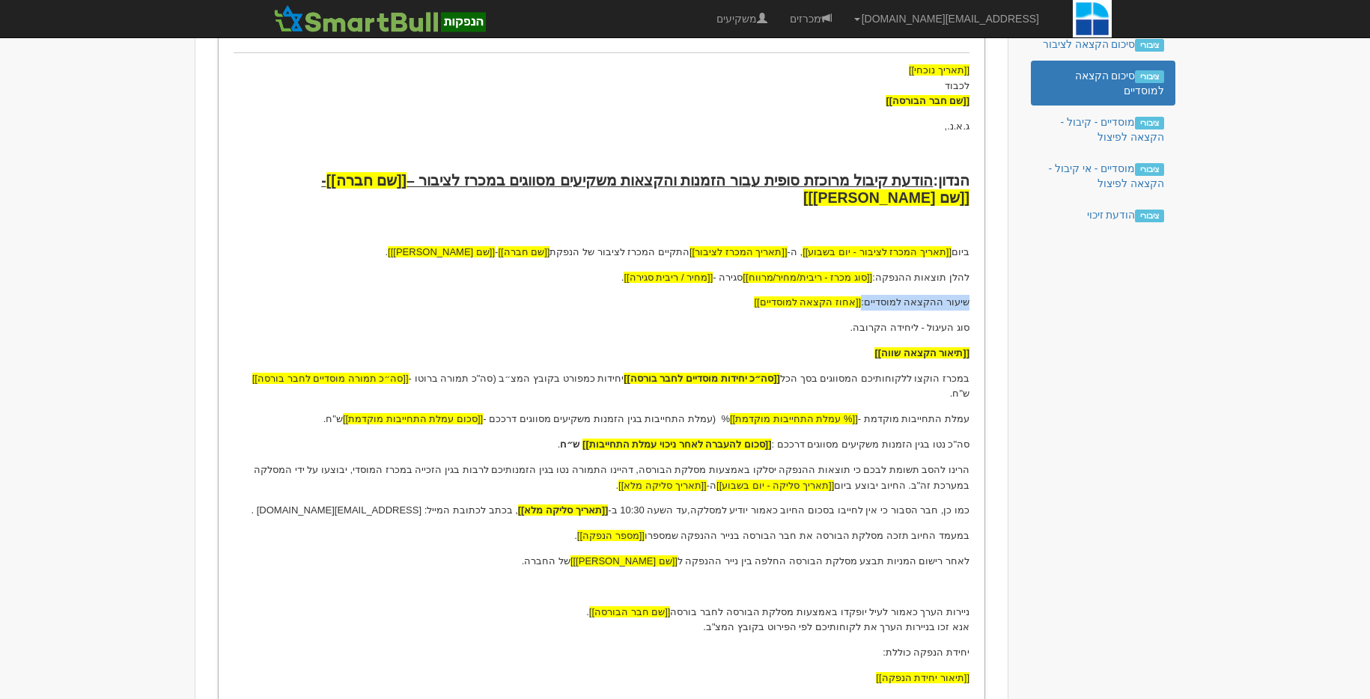
drag, startPoint x: 969, startPoint y: 302, endPoint x: 874, endPoint y: 301, distance: 95.1
click at [874, 301] on p "שיעור ההקצאה למוסדיים: [[אחוז הקצאה למוסדיים]]" at bounding box center [602, 303] width 736 height 16
